Goal: Check status: Check status

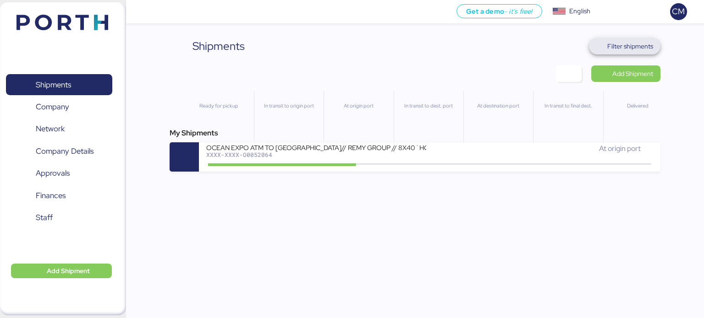
click at [646, 44] on span "Filter shipments" at bounding box center [630, 46] width 46 height 11
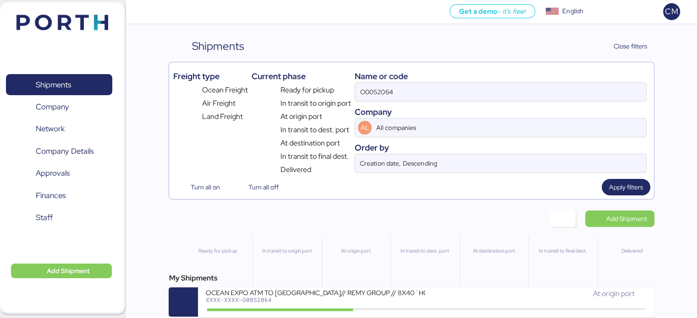
drag, startPoint x: 453, startPoint y: 75, endPoint x: 447, endPoint y: 82, distance: 8.4
click at [447, 82] on div "Name or code" at bounding box center [500, 76] width 291 height 12
click at [443, 97] on input "O0052064" at bounding box center [500, 92] width 290 height 18
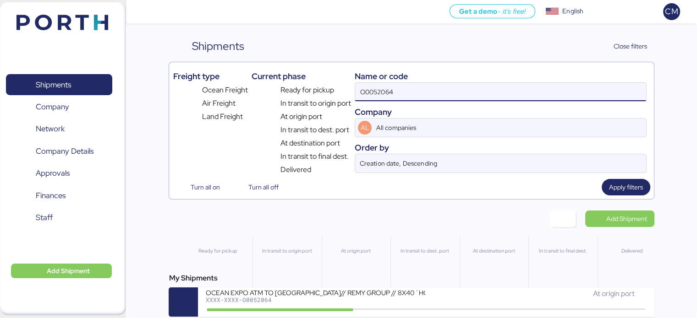
click at [443, 97] on input "O0052064" at bounding box center [500, 92] width 290 height 18
paste input "O0052174"
type input "O0052174"
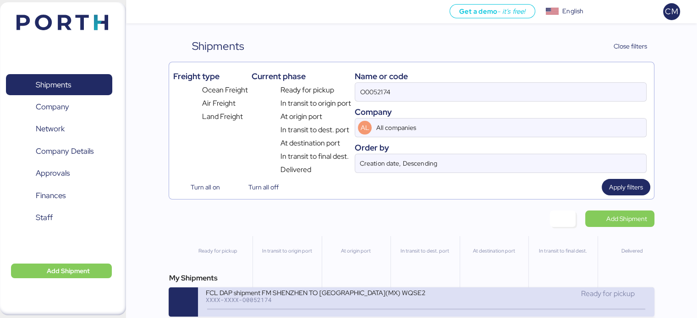
click at [371, 296] on div "FCL DAP shipment FM SHENZHEN TO [GEOGRAPHIC_DATA](MX) WQSE2508X53" at bounding box center [315, 293] width 220 height 8
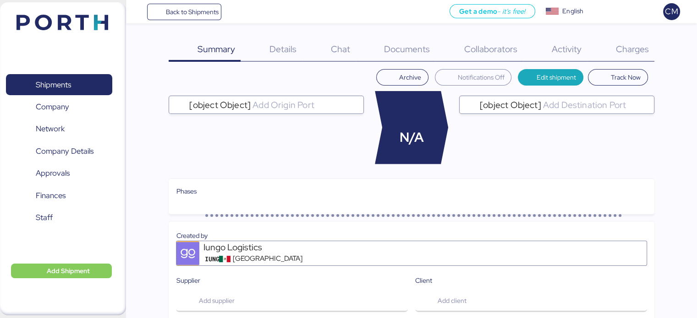
click at [618, 53] on span "Charges" at bounding box center [631, 49] width 33 height 12
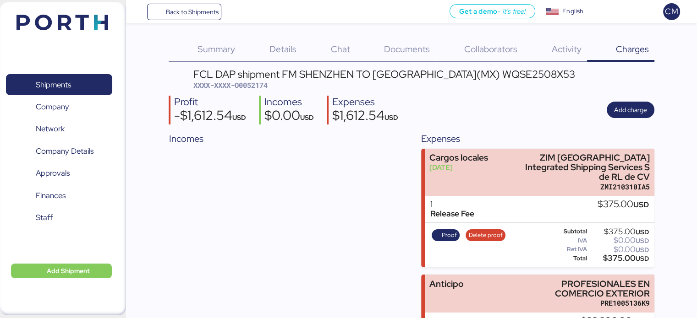
click at [208, 46] on span "Summary" at bounding box center [216, 49] width 38 height 12
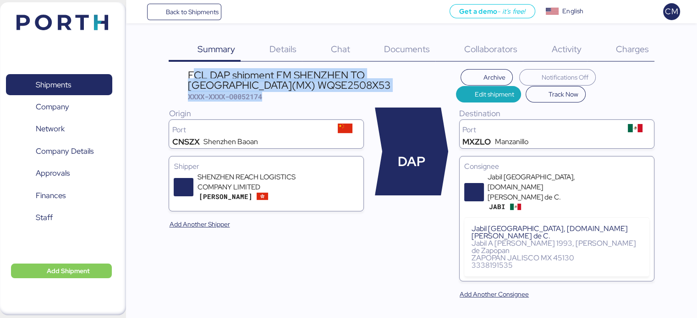
drag, startPoint x: 195, startPoint y: 73, endPoint x: 355, endPoint y: 92, distance: 161.0
click at [355, 92] on div "FCL DAP shipment FM SHENZHEN TO MANZANILLO(MX) WQSE2508X53 XXXX-XXXX-O0052174" at bounding box center [322, 86] width 268 height 32
click at [355, 87] on div "FCL DAP shipment FM SHENZHEN TO [GEOGRAPHIC_DATA](MX) WQSE2508X53" at bounding box center [322, 80] width 268 height 21
drag, startPoint x: 355, startPoint y: 87, endPoint x: 194, endPoint y: 77, distance: 160.7
click at [194, 77] on div "FCL DAP shipment FM SHENZHEN TO [GEOGRAPHIC_DATA](MX) WQSE2508X53" at bounding box center [322, 80] width 268 height 21
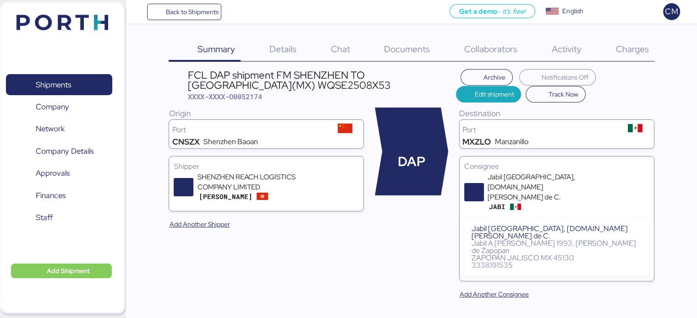
click at [486, 50] on span "Collaborators" at bounding box center [490, 49] width 53 height 12
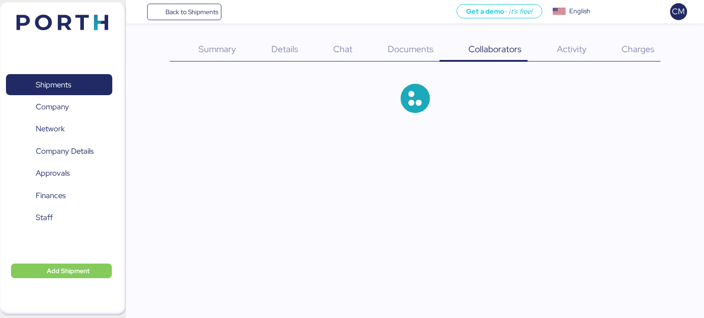
click at [396, 51] on span "Documents" at bounding box center [411, 49] width 46 height 12
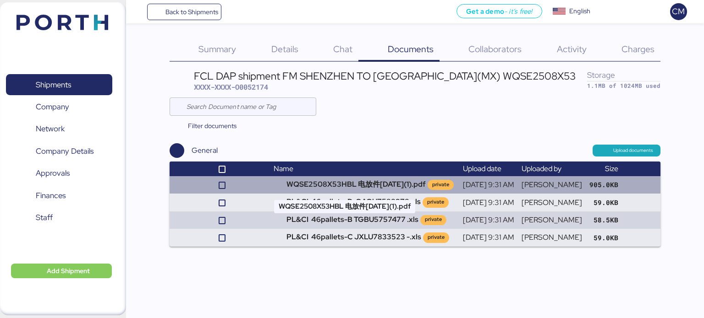
click at [353, 180] on td "WQSE2508X53HBL 电放件[DATE](1).pdf private" at bounding box center [364, 184] width 189 height 17
